Goal: Information Seeking & Learning: Learn about a topic

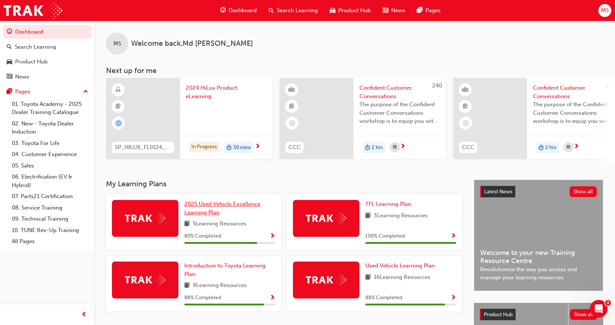
click at [206, 210] on span "2025 Used Vehicle Excellence Learning Plan" at bounding box center [222, 208] width 76 height 15
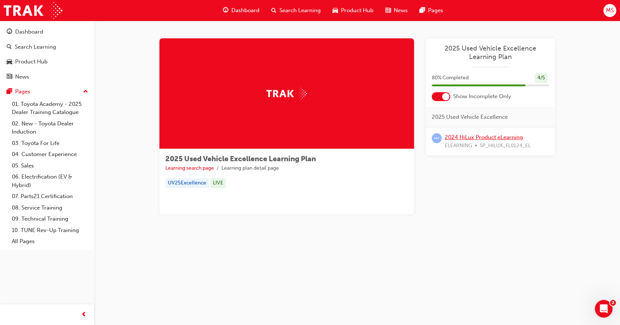
click at [464, 139] on link "2024 HiLux Product eLearning" at bounding box center [484, 137] width 78 height 7
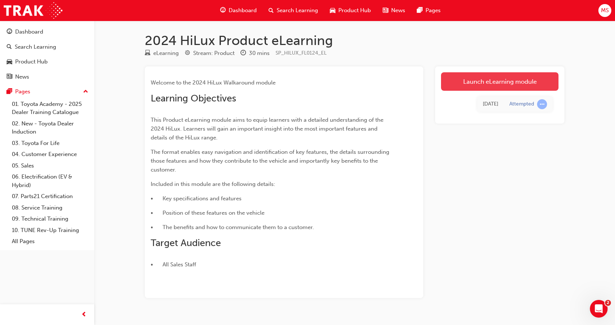
click at [493, 80] on link "Launch eLearning module" at bounding box center [499, 81] width 117 height 18
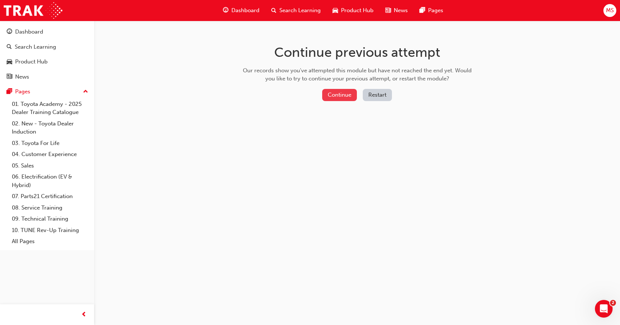
click at [340, 95] on button "Continue" at bounding box center [339, 95] width 35 height 12
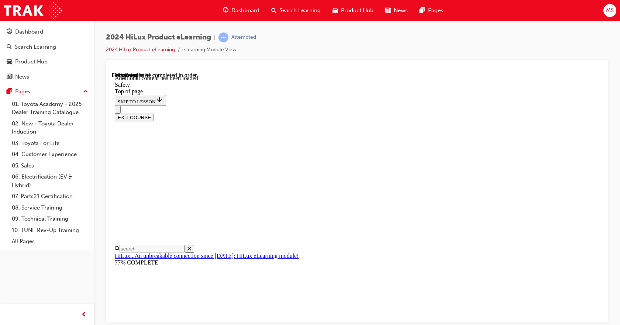
scroll to position [402, 0]
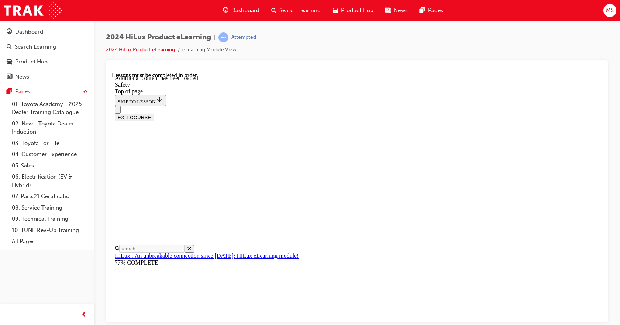
drag, startPoint x: 411, startPoint y: 266, endPoint x: 413, endPoint y: 263, distance: 4.0
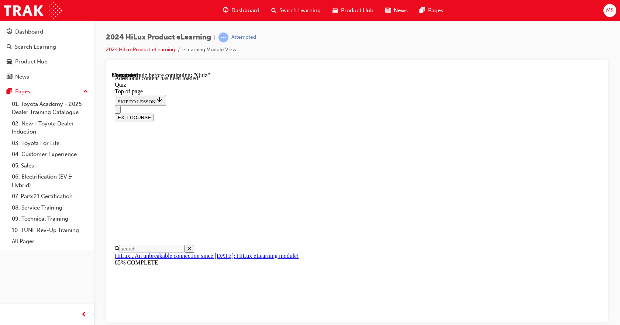
drag, startPoint x: 346, startPoint y: 257, endPoint x: 371, endPoint y: 294, distance: 45.2
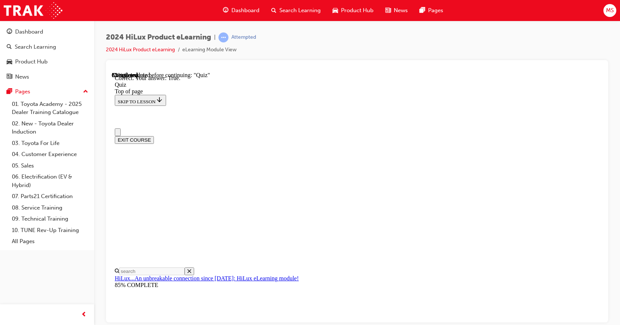
scroll to position [37, 0]
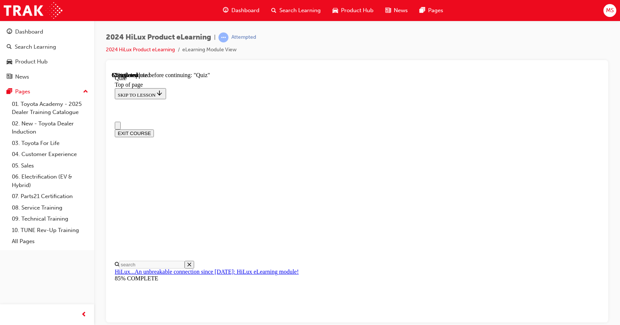
scroll to position [37, 0]
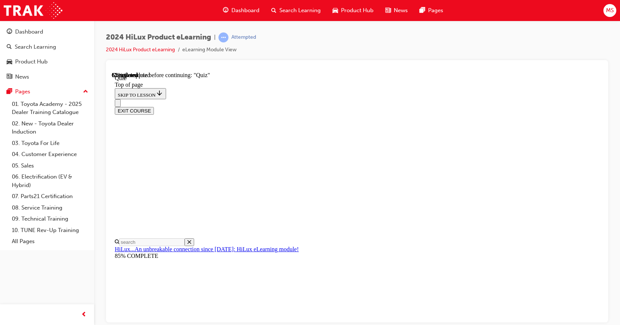
drag, startPoint x: 376, startPoint y: 248, endPoint x: 380, endPoint y: 256, distance: 9.1
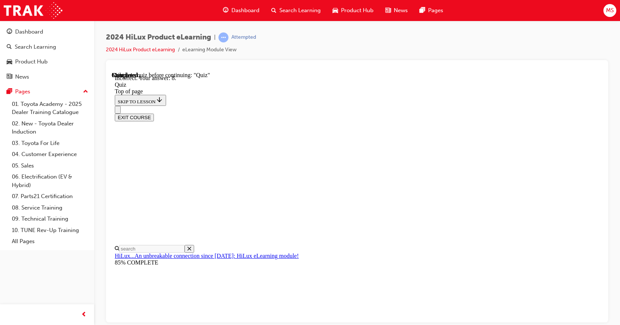
scroll to position [130, 0]
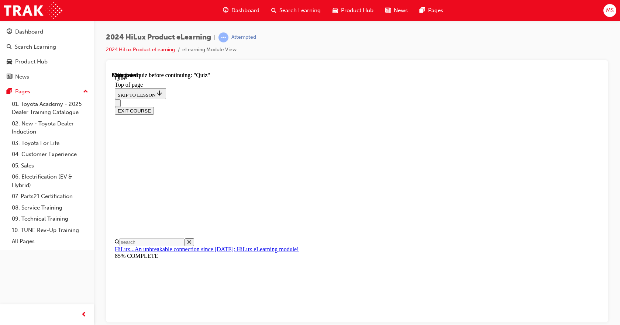
scroll to position [150, 0]
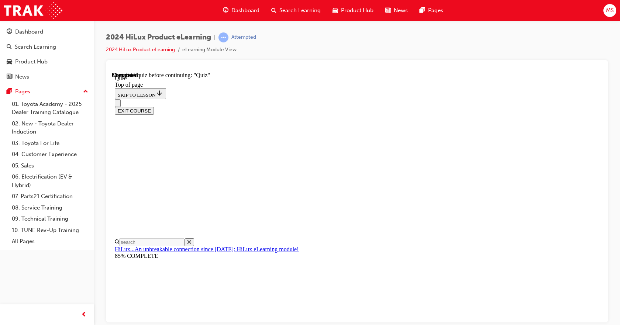
drag, startPoint x: 384, startPoint y: 173, endPoint x: 391, endPoint y: 193, distance: 21.3
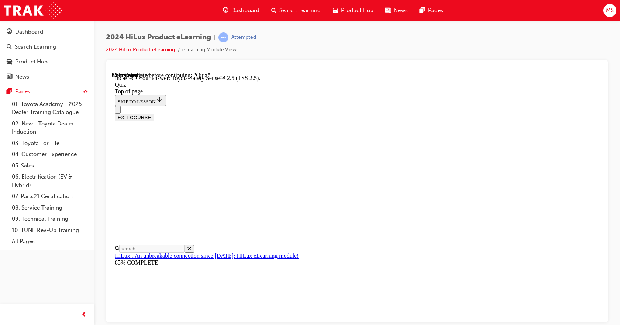
scroll to position [131, 0]
drag, startPoint x: 326, startPoint y: 173, endPoint x: 347, endPoint y: 202, distance: 35.7
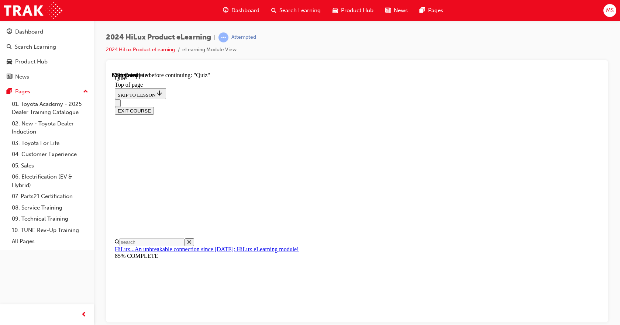
scroll to position [93, 0]
drag, startPoint x: 346, startPoint y: 157, endPoint x: 381, endPoint y: 198, distance: 54.0
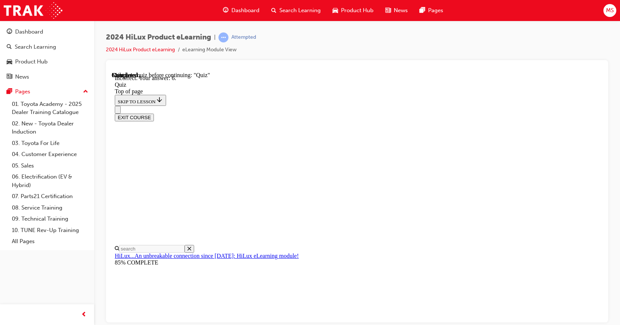
scroll to position [130, 0]
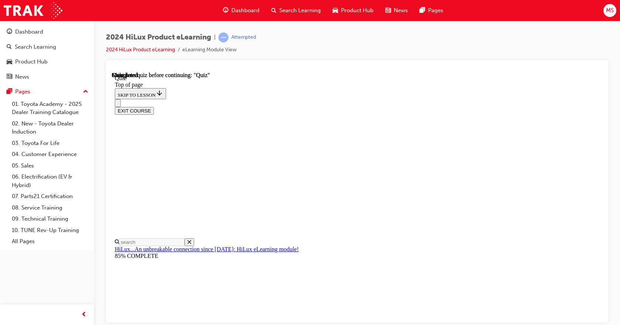
scroll to position [150, 0]
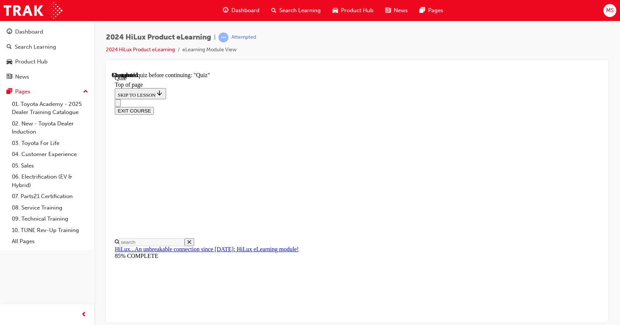
scroll to position [97, 0]
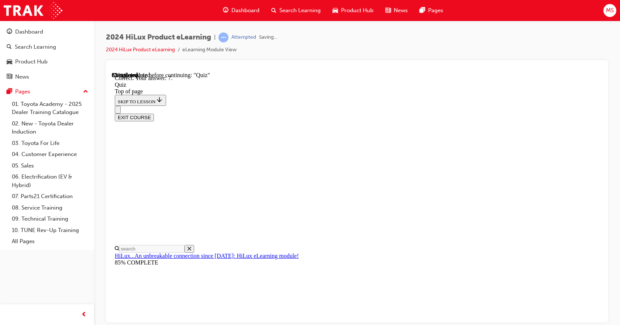
scroll to position [130, 0]
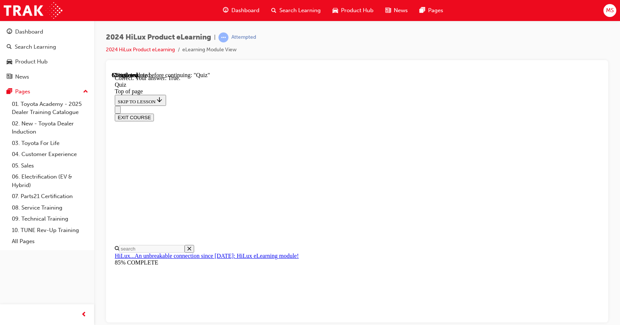
scroll to position [101, 0]
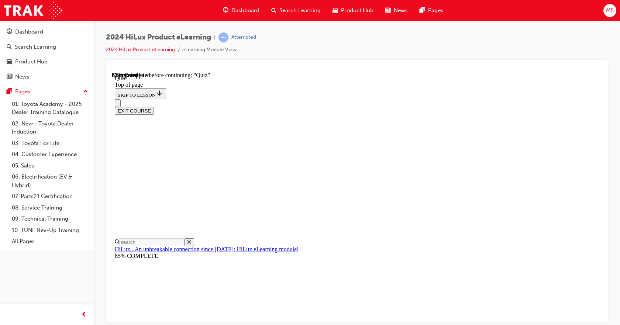
scroll to position [74, 0]
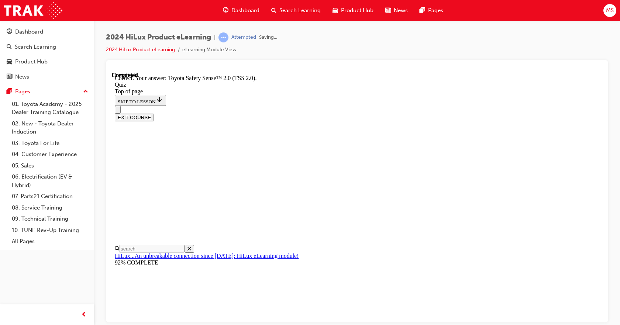
scroll to position [131, 0]
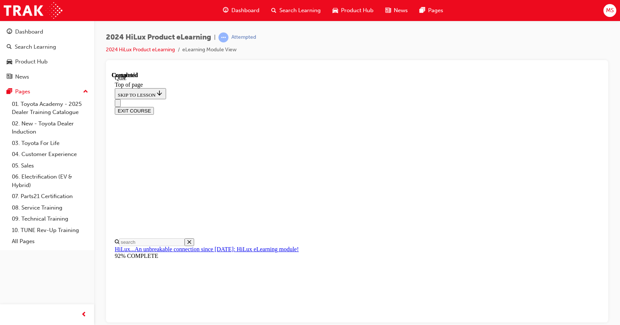
scroll to position [150, 0]
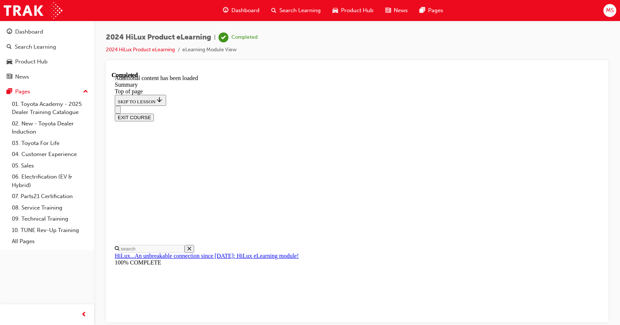
scroll to position [746, 0]
click at [231, 9] on span "Dashboard" at bounding box center [245, 10] width 28 height 8
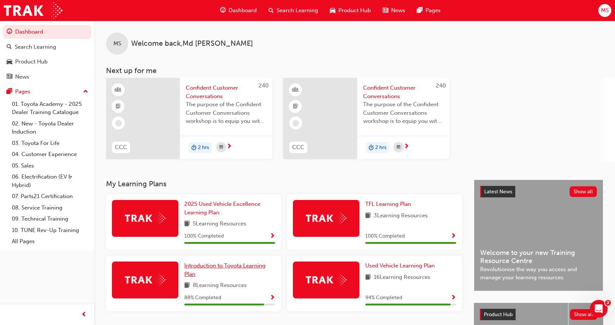
click at [220, 265] on span "Introduction to Toyota Learning Plan" at bounding box center [224, 269] width 81 height 15
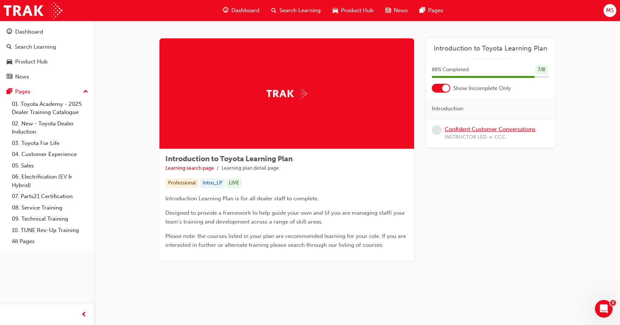
click at [488, 128] on link "Confident Customer Conversations" at bounding box center [490, 129] width 91 height 7
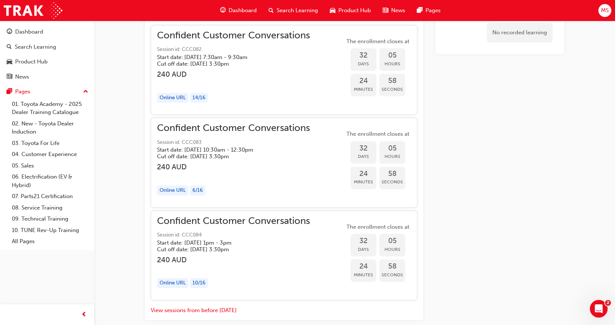
scroll to position [590, 0]
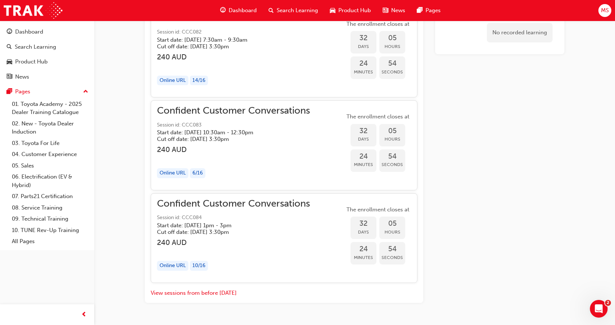
click at [202, 144] on div "Confident Customer Conversations Session id: CCC083 Start date: [DATE] 10:30am …" at bounding box center [233, 145] width 153 height 77
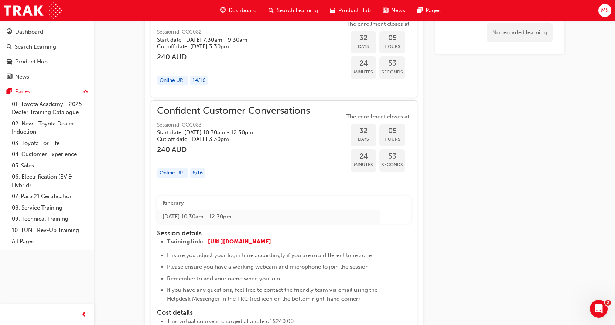
click at [234, 151] on h3 "240 AUD" at bounding box center [233, 149] width 153 height 8
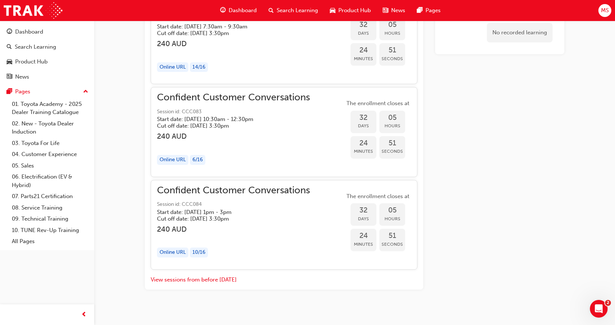
scroll to position [610, 0]
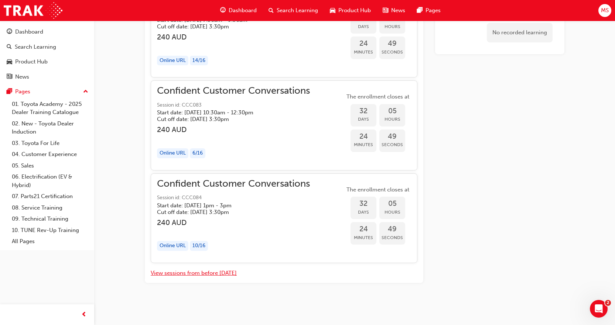
click at [204, 273] on button "View sessions from before [DATE]" at bounding box center [194, 273] width 86 height 8
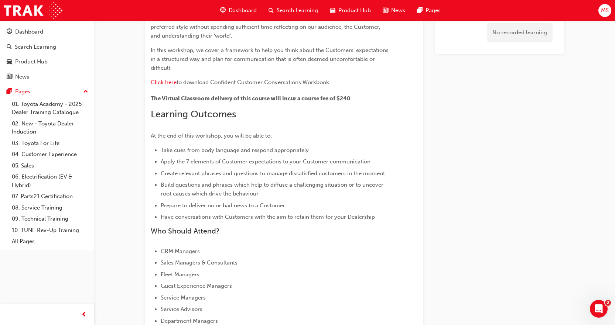
scroll to position [37, 0]
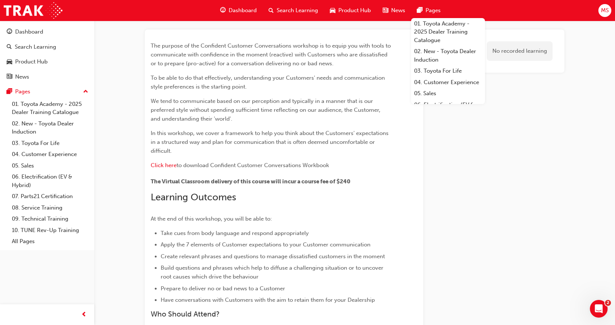
click at [605, 10] on span "MS" at bounding box center [605, 10] width 8 height 8
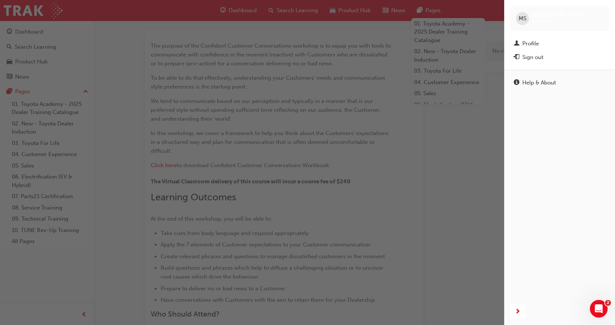
drag, startPoint x: 333, startPoint y: 43, endPoint x: 265, endPoint y: 25, distance: 69.6
click at [333, 41] on div "button" at bounding box center [252, 162] width 504 height 325
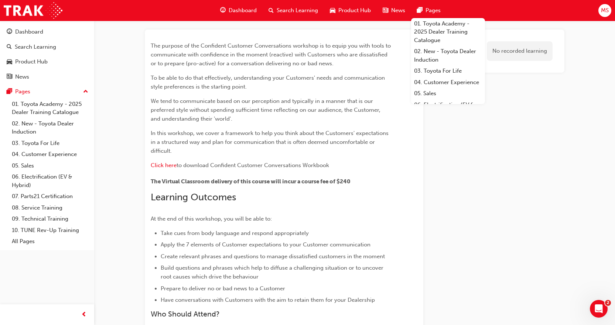
click at [243, 11] on span "Dashboard" at bounding box center [242, 10] width 28 height 8
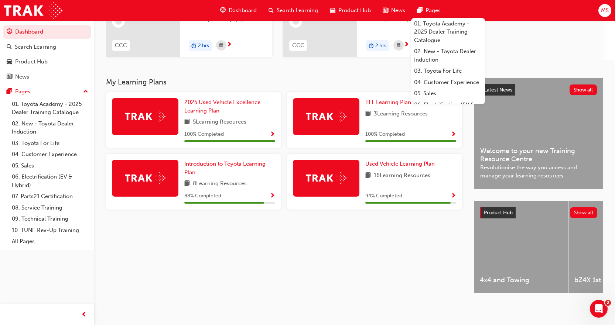
scroll to position [105, 0]
click at [211, 162] on span "Introduction to Toyota Learning Plan" at bounding box center [224, 168] width 81 height 15
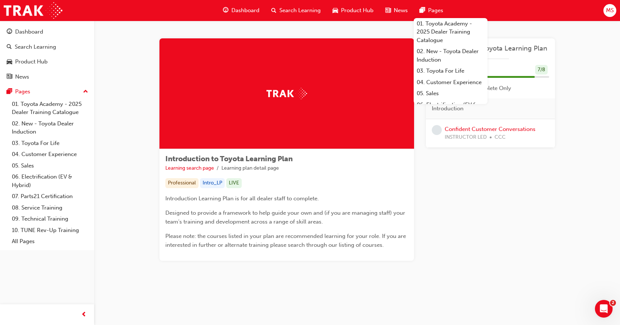
click at [589, 103] on div "Introduction to Toyota Learning Plan Learning search page Learning plan detail …" at bounding box center [357, 159] width 526 height 276
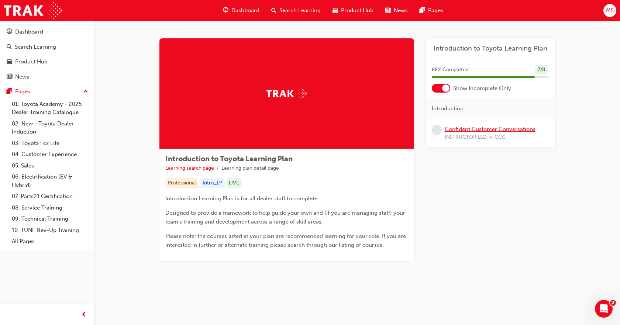
click at [496, 127] on link "Confident Customer Conversations" at bounding box center [490, 129] width 91 height 7
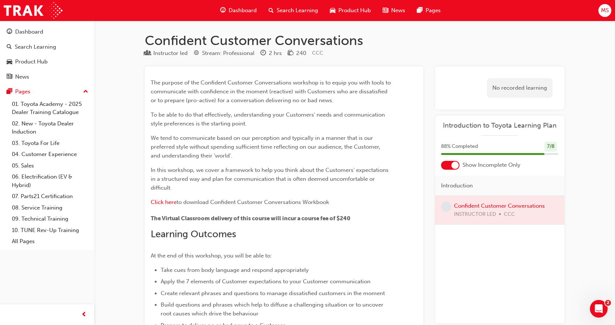
click at [244, 9] on span "Dashboard" at bounding box center [242, 10] width 28 height 8
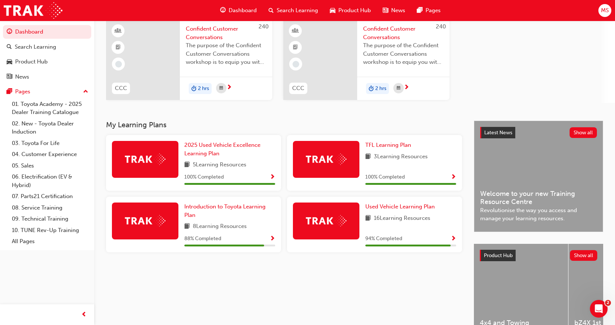
scroll to position [74, 0]
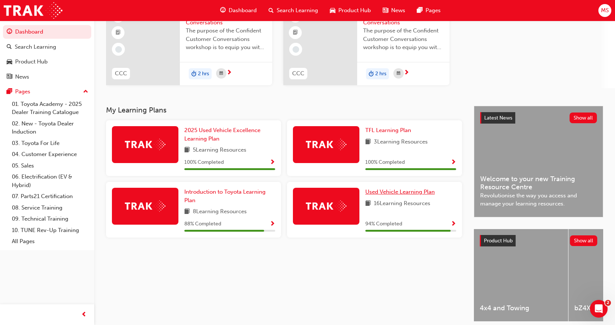
click at [400, 191] on span "Used Vehicle Learning Plan" at bounding box center [399, 192] width 69 height 7
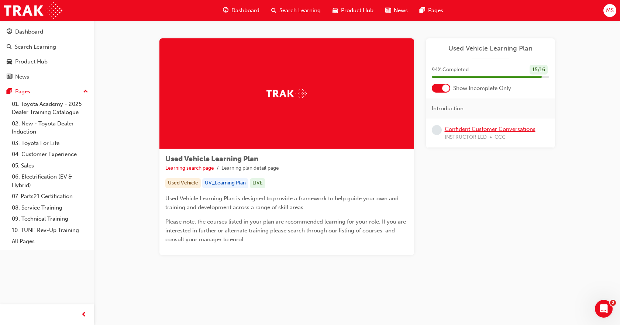
click at [479, 129] on link "Confident Customer Conversations" at bounding box center [490, 129] width 91 height 7
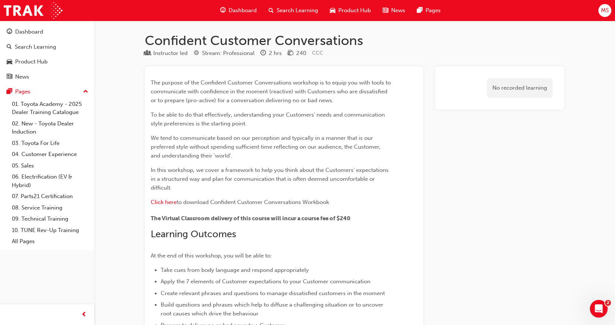
click at [238, 7] on span "Dashboard" at bounding box center [242, 10] width 28 height 8
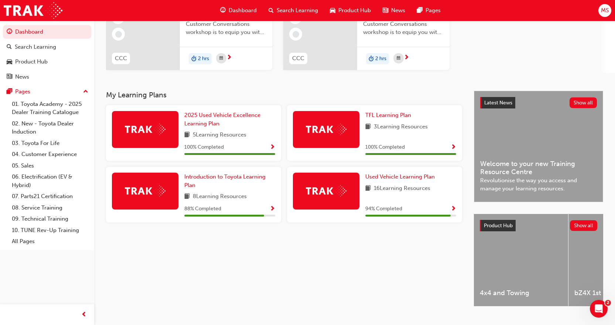
scroll to position [105, 0]
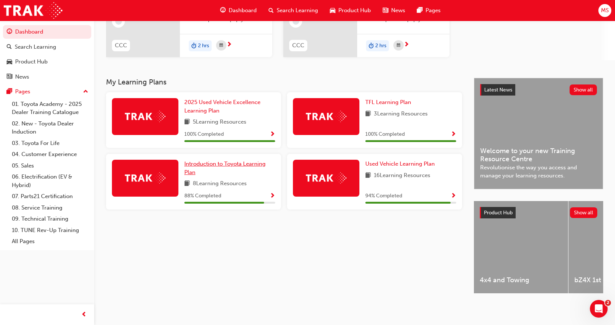
click at [245, 163] on span "Introduction to Toyota Learning Plan" at bounding box center [224, 168] width 81 height 15
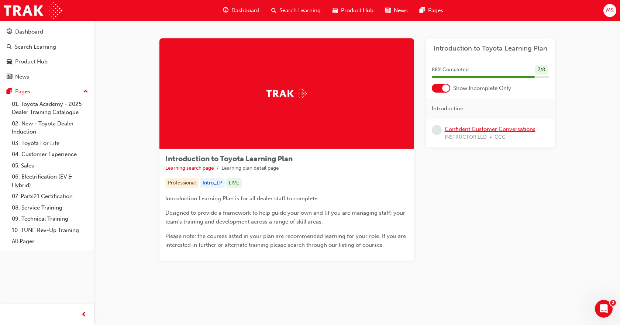
click at [501, 129] on link "Confident Customer Conversations" at bounding box center [490, 129] width 91 height 7
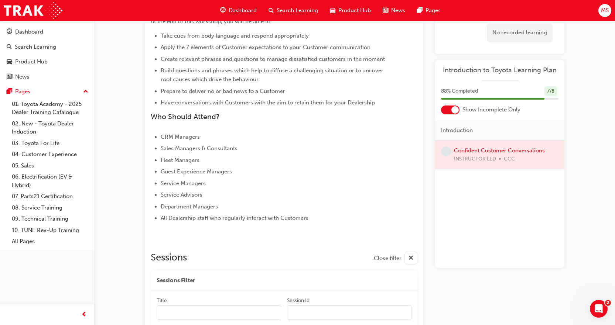
scroll to position [228, 0]
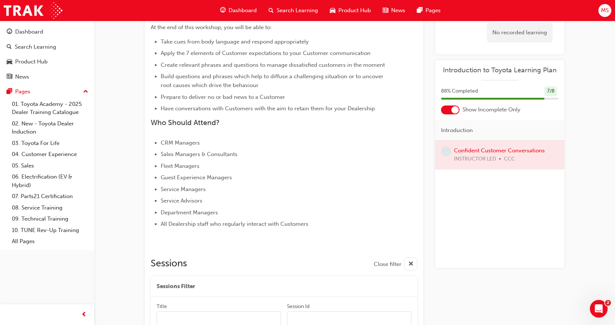
click at [245, 11] on span "Dashboard" at bounding box center [242, 10] width 28 height 8
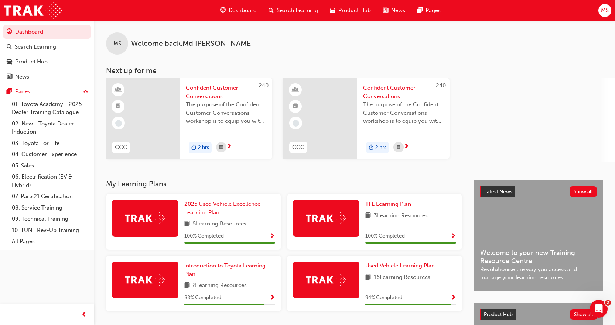
scroll to position [105, 0]
